Goal: Information Seeking & Learning: Learn about a topic

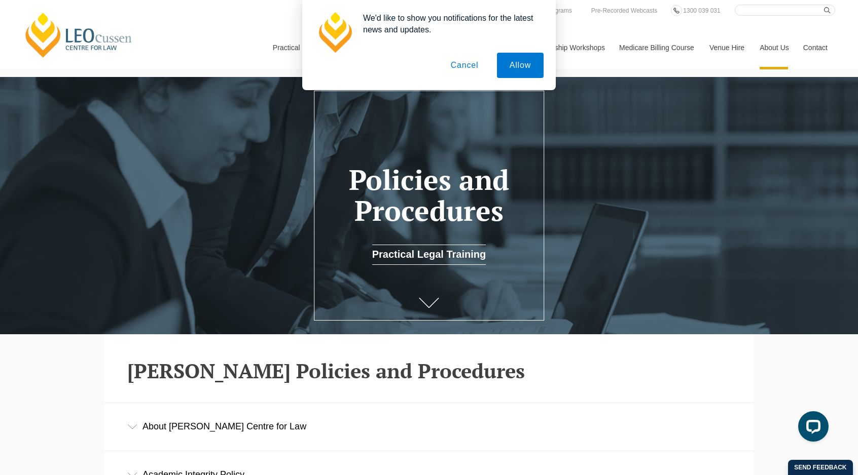
click at [467, 66] on button "Cancel" at bounding box center [464, 65] width 53 height 25
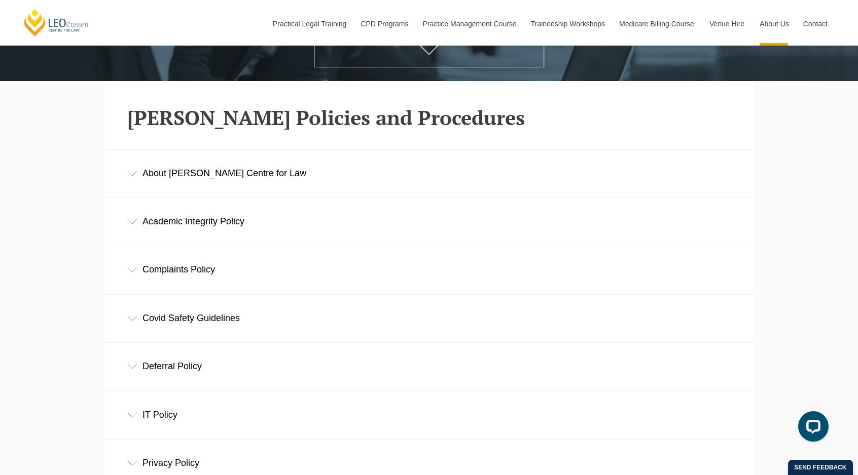
scroll to position [203, 0]
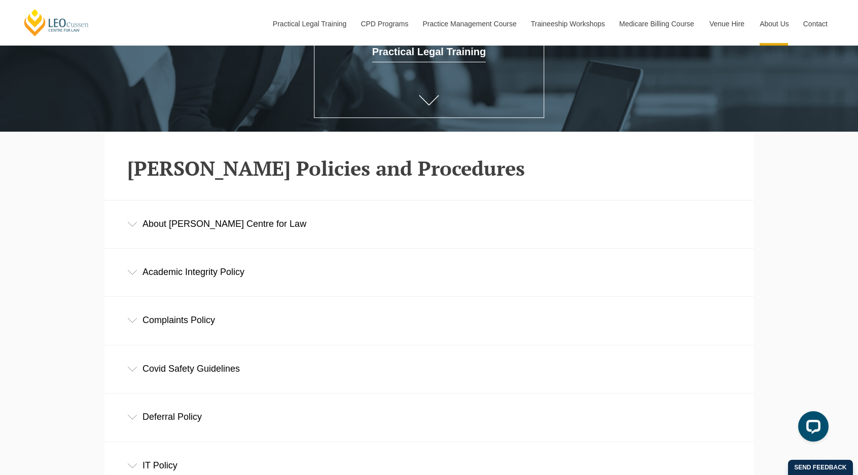
click at [132, 230] on div "About [PERSON_NAME] Centre for Law" at bounding box center [428, 224] width 649 height 47
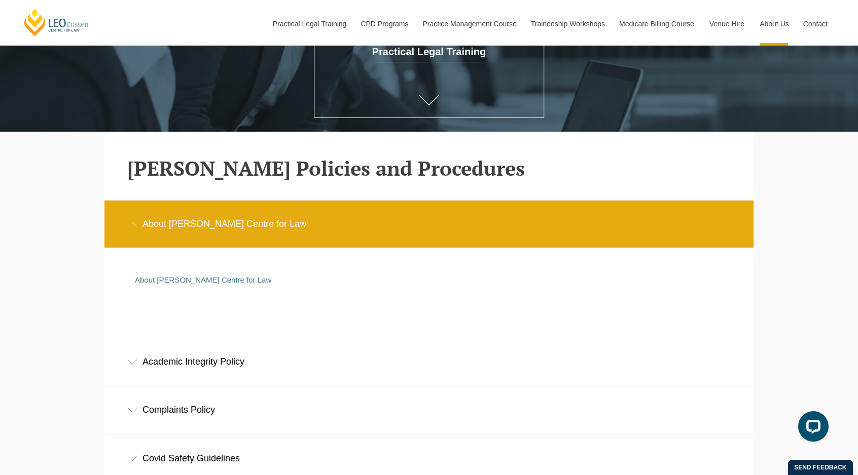
click at [132, 230] on div "About [PERSON_NAME] Centre for Law" at bounding box center [428, 224] width 649 height 47
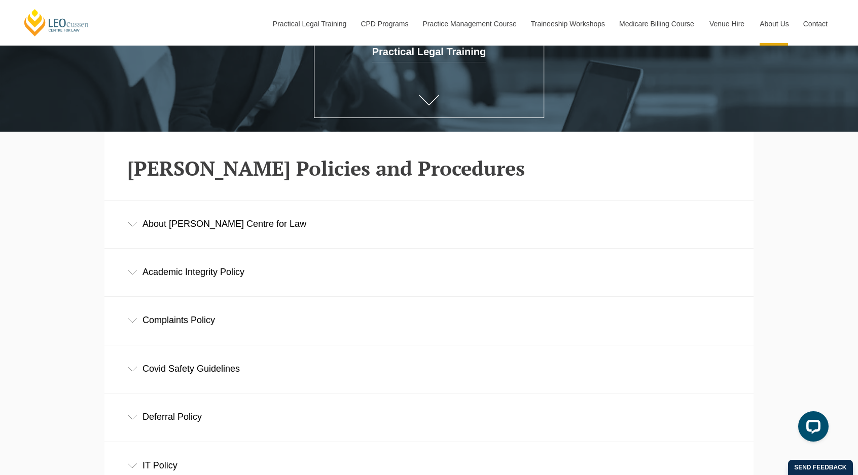
click at [132, 267] on div "Academic Integrity Policy" at bounding box center [428, 272] width 649 height 47
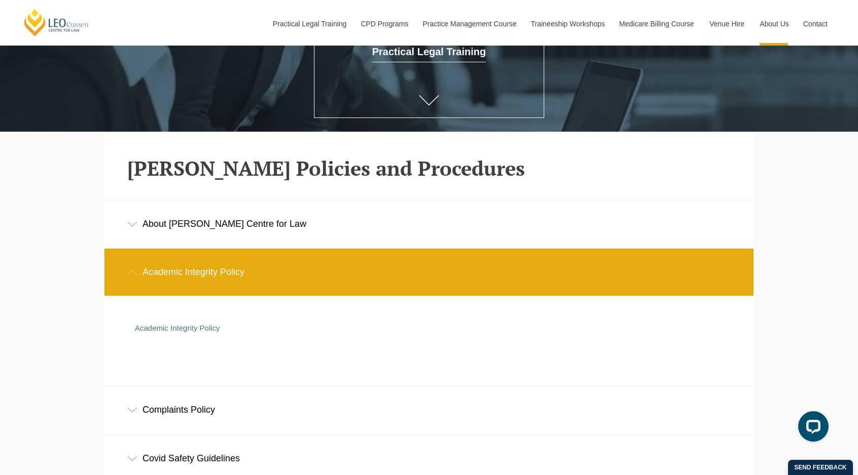
click at [132, 267] on div "Academic Integrity Policy" at bounding box center [428, 272] width 649 height 47
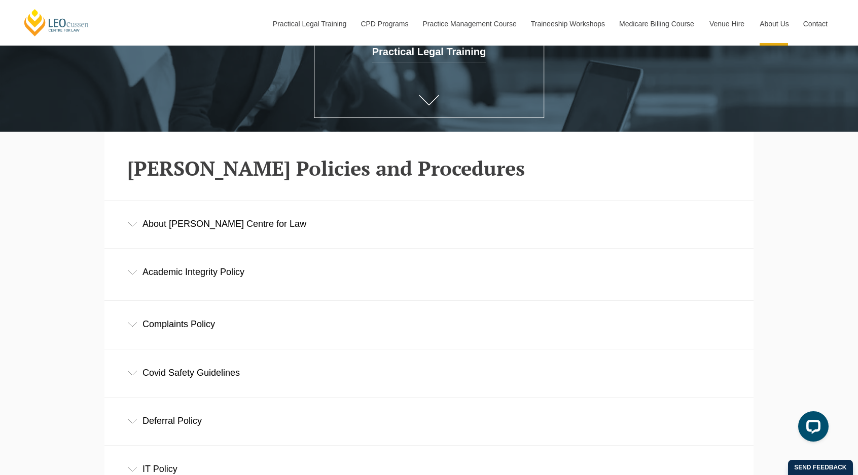
click at [125, 321] on div "Complaints Policy" at bounding box center [428, 324] width 649 height 47
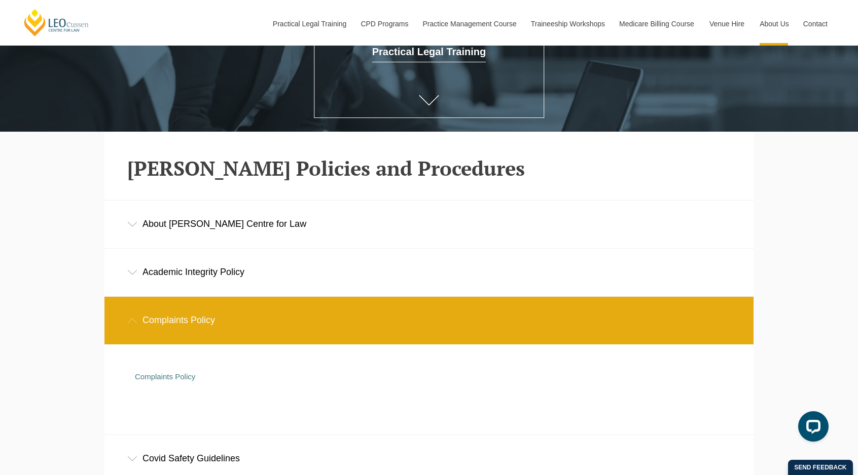
click at [125, 320] on div "Complaints Policy" at bounding box center [428, 320] width 649 height 47
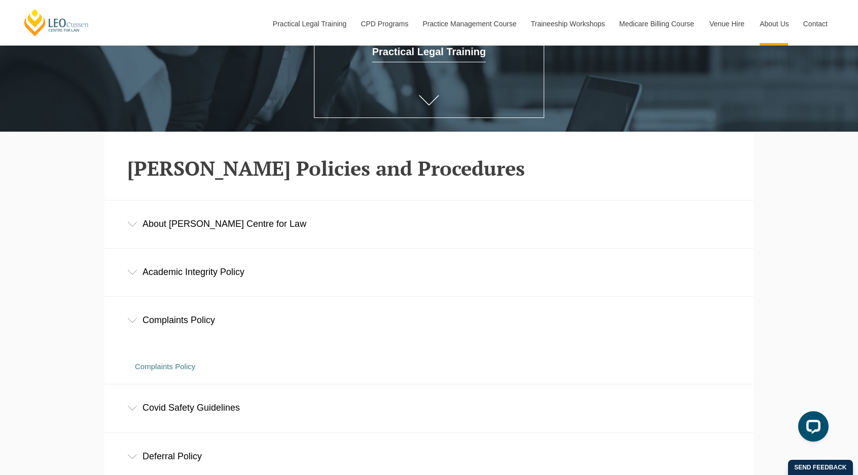
scroll to position [355, 0]
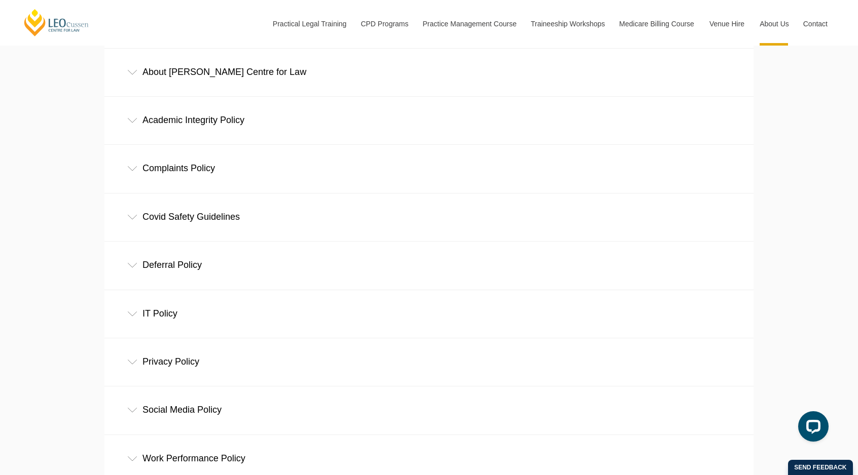
click at [129, 262] on div "Deferral Policy" at bounding box center [428, 265] width 649 height 47
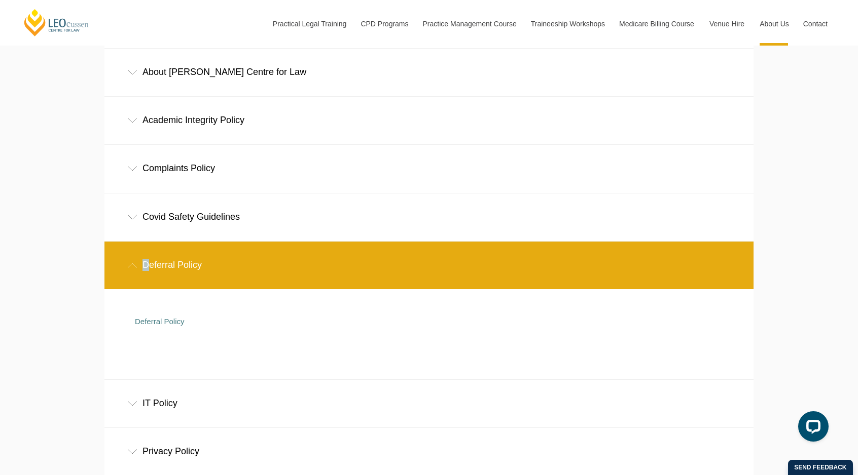
click at [129, 262] on div "Deferral Policy" at bounding box center [428, 265] width 649 height 47
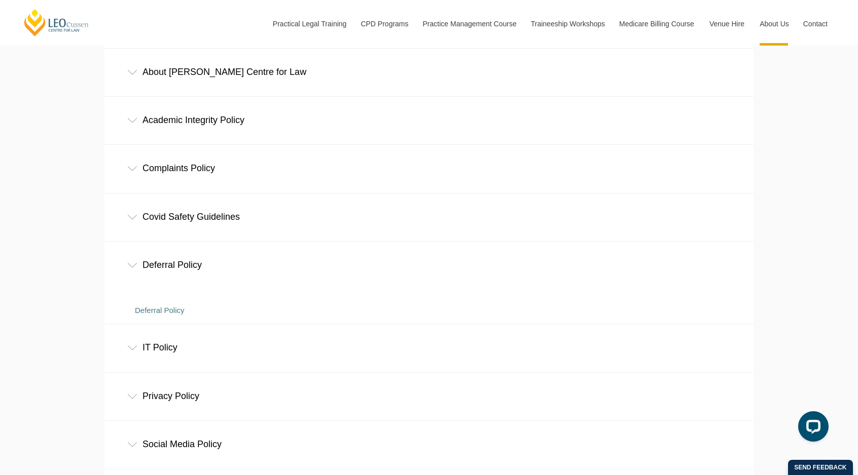
click at [137, 198] on div "Covid Safety Guidelines" at bounding box center [428, 217] width 649 height 47
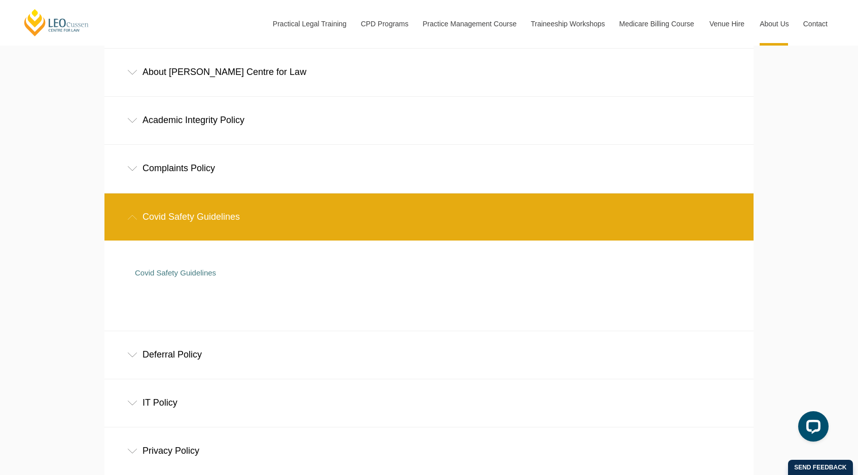
click at [131, 207] on div "Covid Safety Guidelines" at bounding box center [428, 217] width 649 height 47
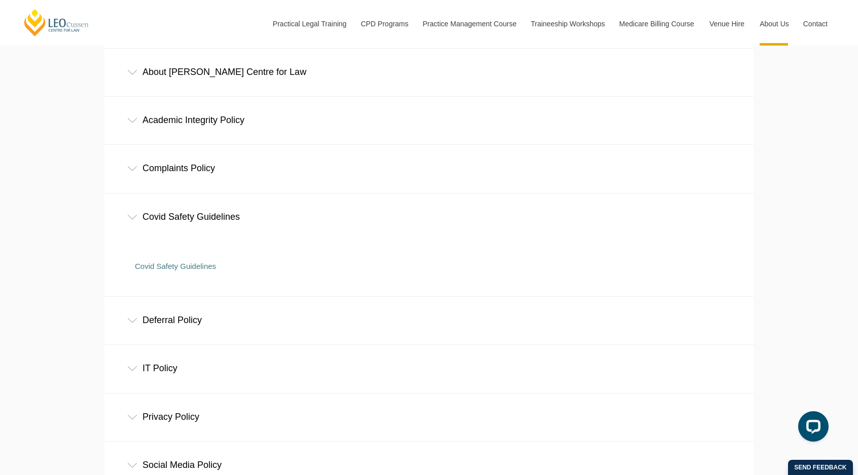
click at [135, 181] on div "Complaints Policy" at bounding box center [428, 168] width 649 height 47
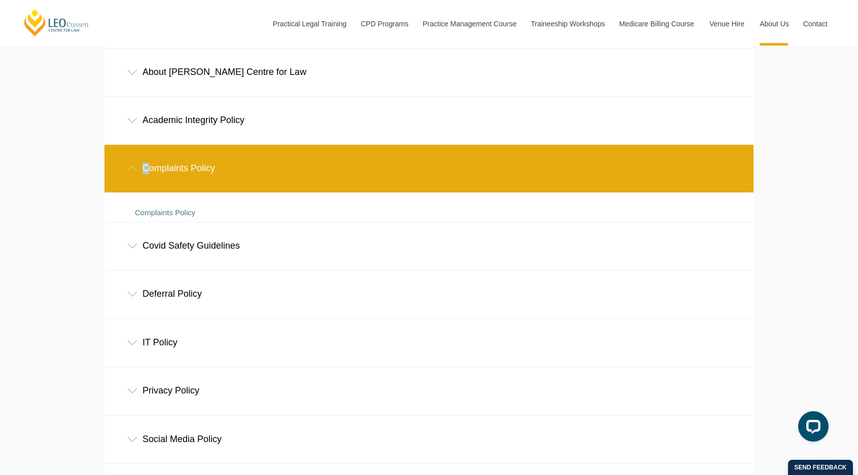
click at [135, 181] on div "Complaints Policy" at bounding box center [428, 168] width 649 height 47
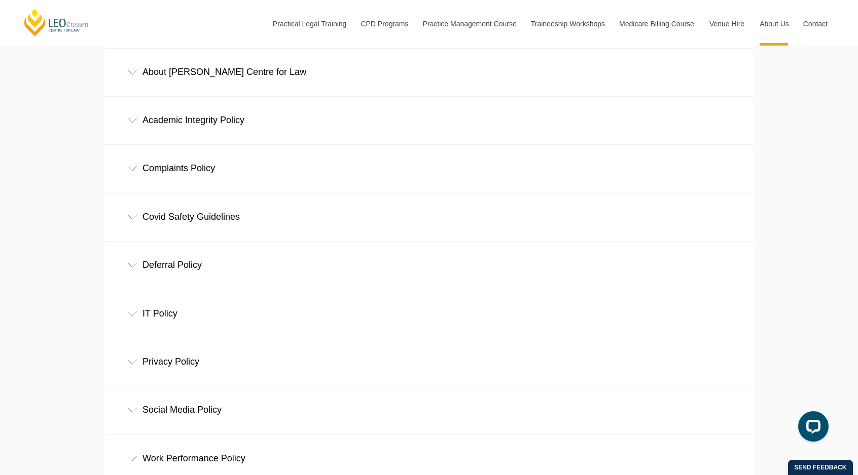
click at [131, 292] on div "IT Policy" at bounding box center [428, 313] width 649 height 47
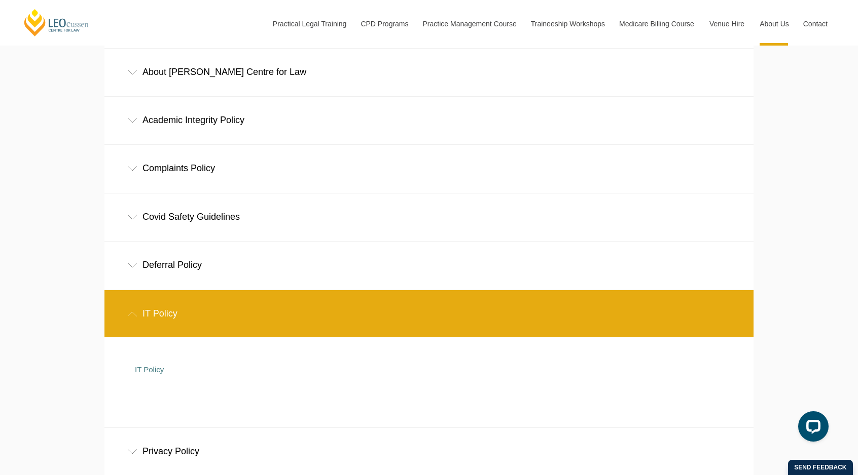
click at [133, 301] on div "IT Policy" at bounding box center [428, 313] width 649 height 47
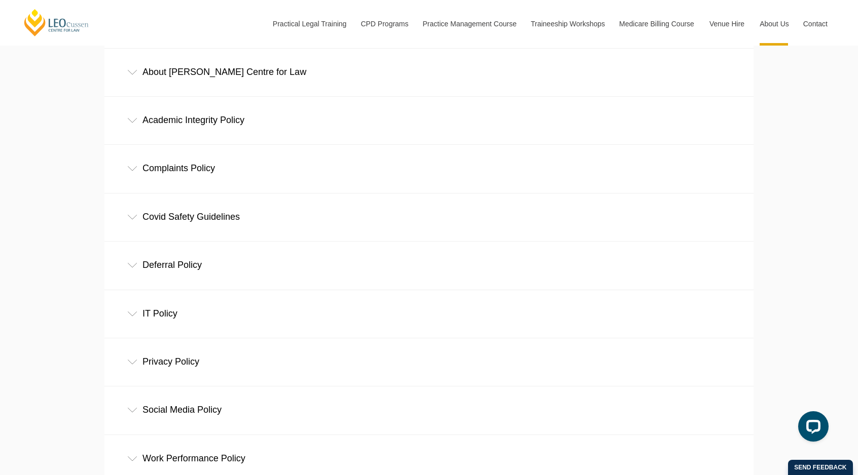
click at [140, 357] on div "Privacy Policy" at bounding box center [428, 362] width 649 height 47
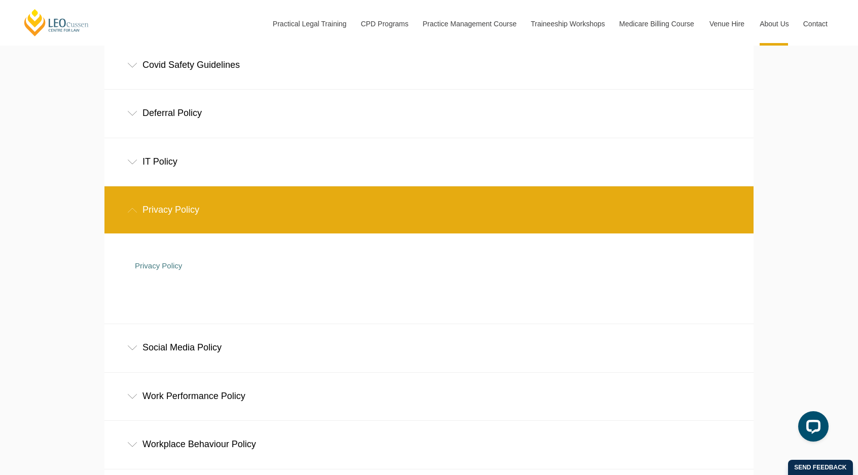
scroll to position [760, 0]
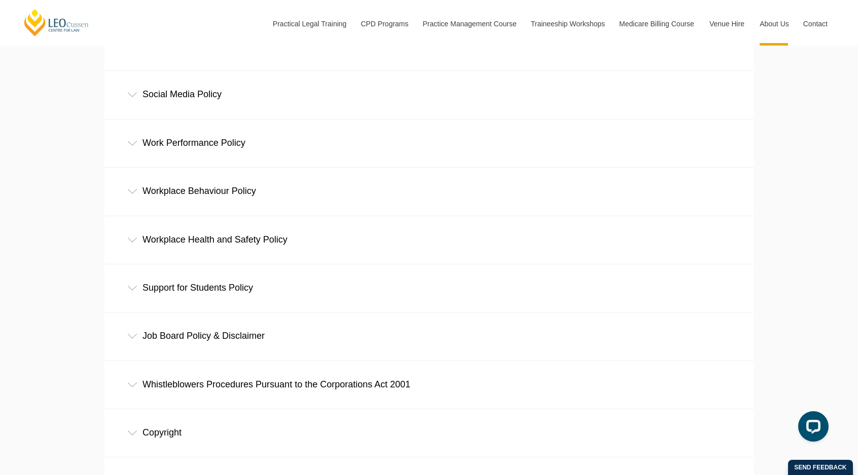
click at [142, 107] on div "Social Media Policy" at bounding box center [428, 94] width 649 height 47
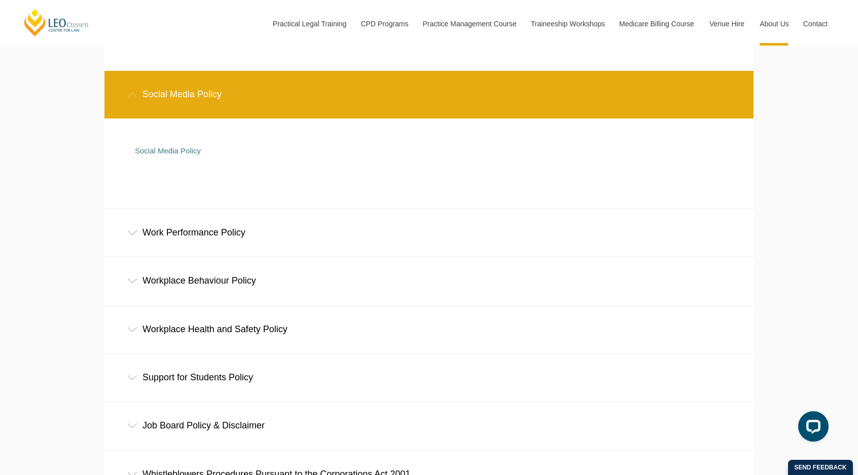
click at [127, 97] on icon at bounding box center [132, 94] width 10 height 5
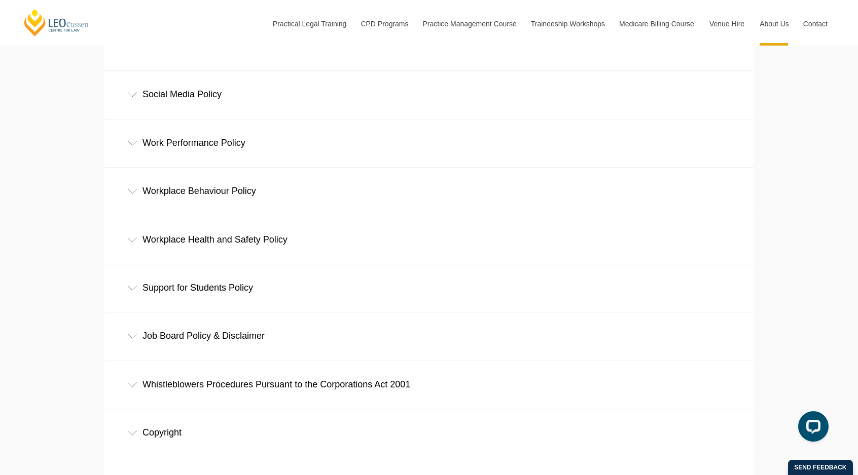
click at [167, 149] on div "Work Performance Policy" at bounding box center [428, 143] width 649 height 47
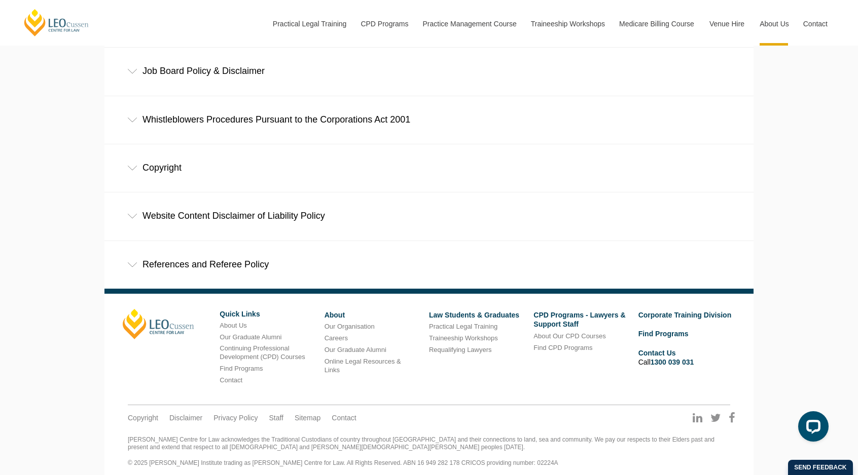
scroll to position [963, 0]
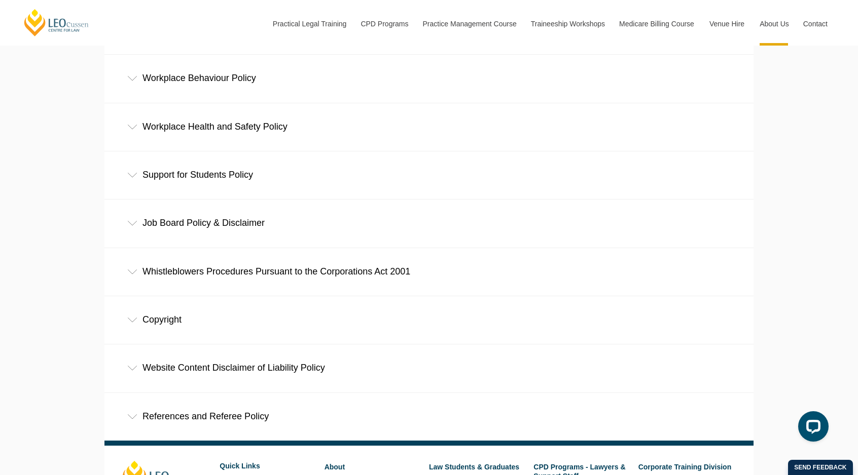
click at [216, 132] on div "Workplace Health and Safety Policy" at bounding box center [428, 126] width 649 height 47
